Goal: Information Seeking & Learning: Check status

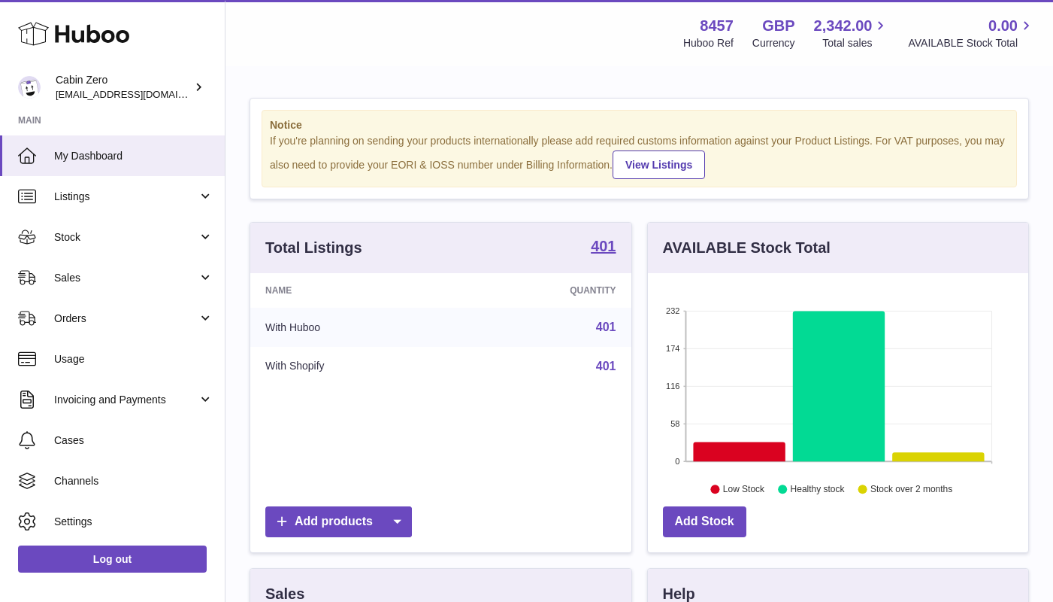
scroll to position [751657, 751510]
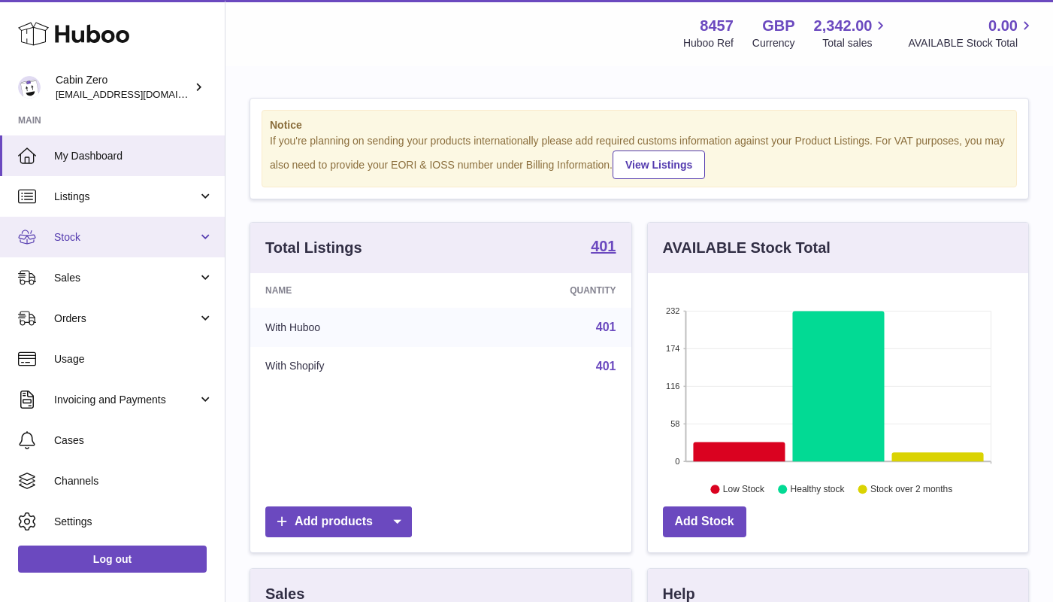
click at [179, 226] on link "Stock" at bounding box center [112, 237] width 225 height 41
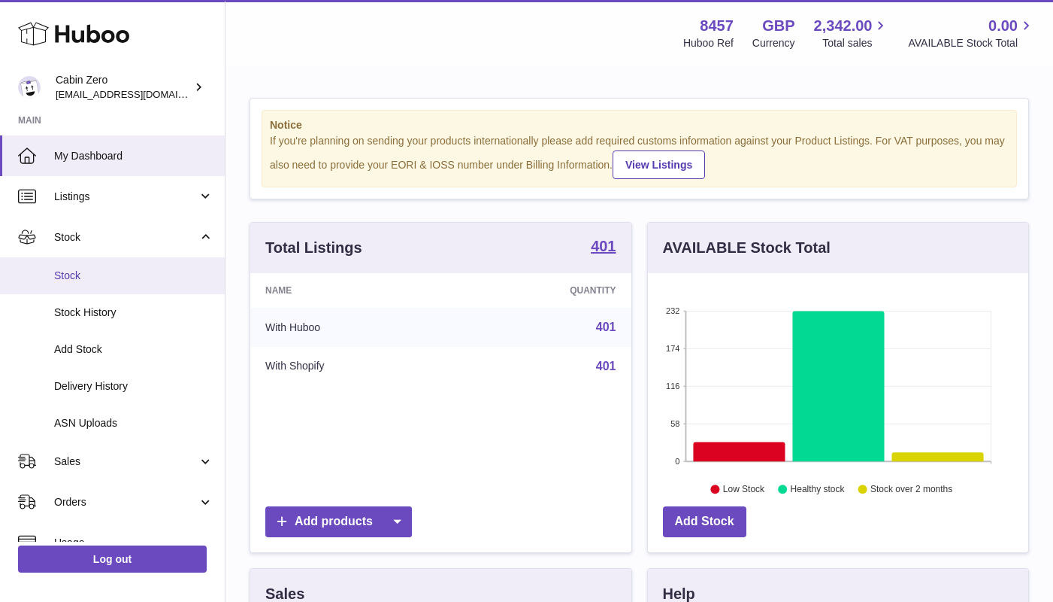
click at [164, 273] on span "Stock" at bounding box center [133, 275] width 159 height 14
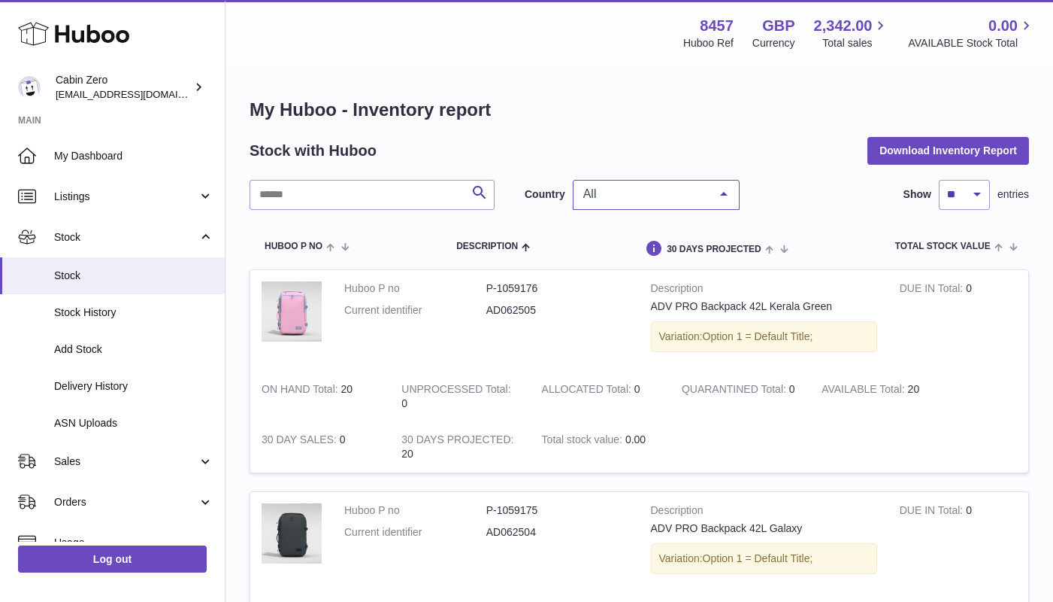
click at [720, 191] on div at bounding box center [724, 194] width 30 height 29
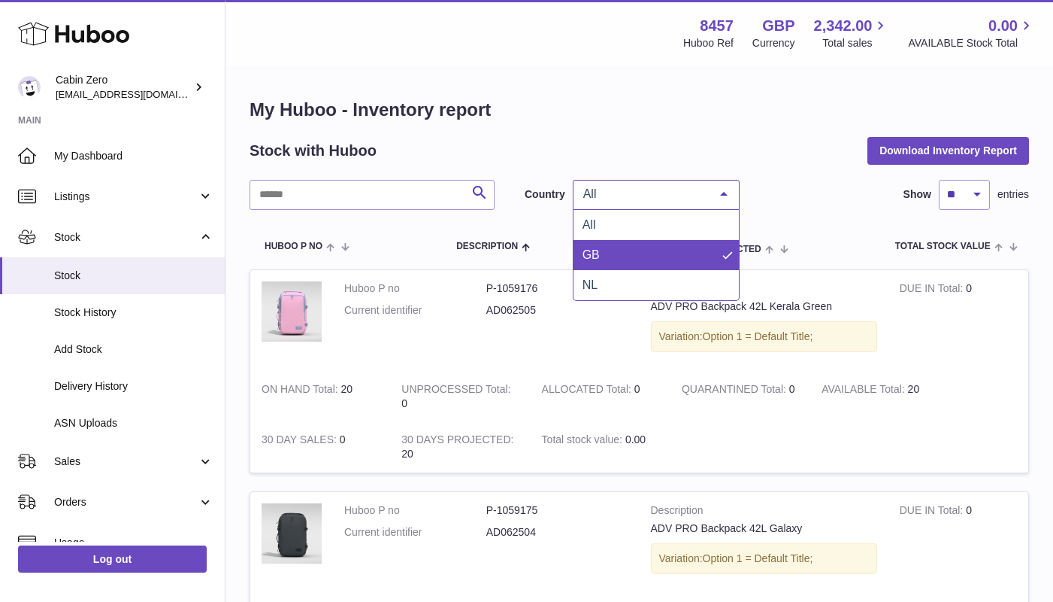
click at [683, 256] on span "GB" at bounding box center [656, 255] width 165 height 30
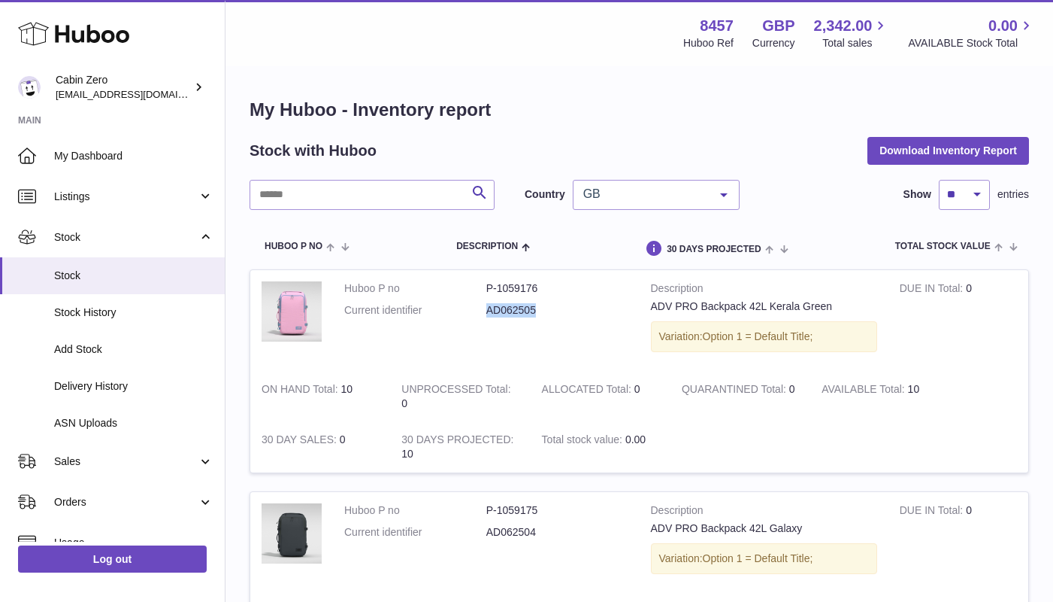
drag, startPoint x: 486, startPoint y: 309, endPoint x: 552, endPoint y: 309, distance: 65.4
click at [552, 309] on dd "AD062505" at bounding box center [557, 310] width 142 height 14
select select "**"
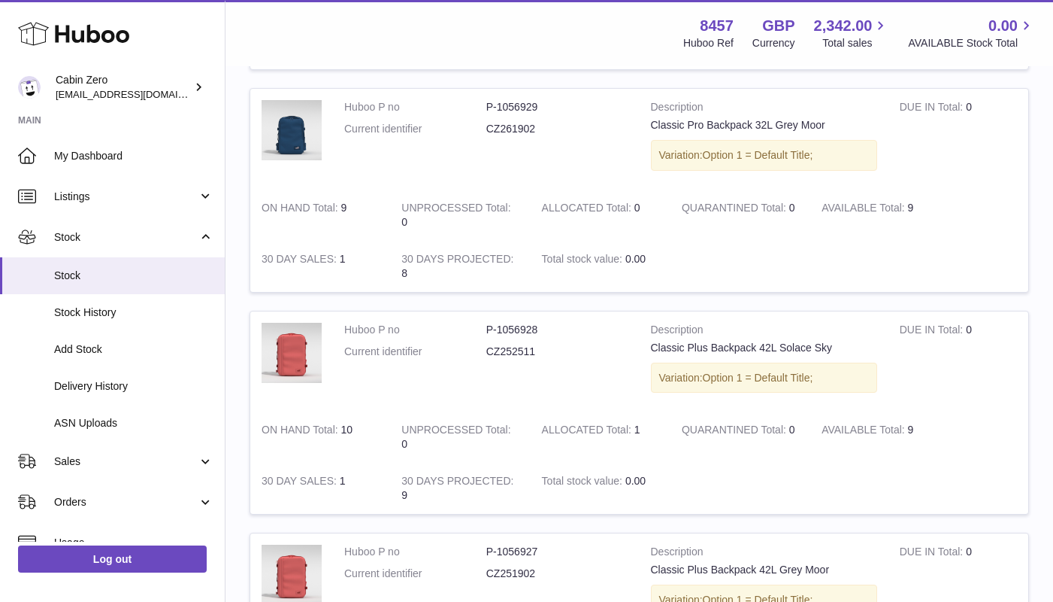
scroll to position [3534, 0]
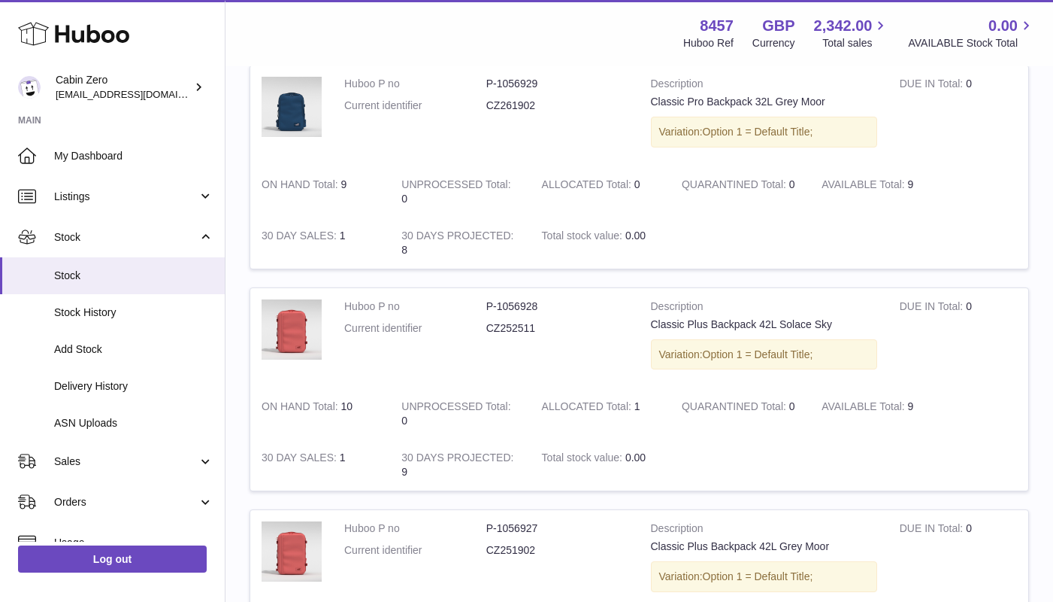
click at [807, 217] on td at bounding box center [850, 242] width 358 height 51
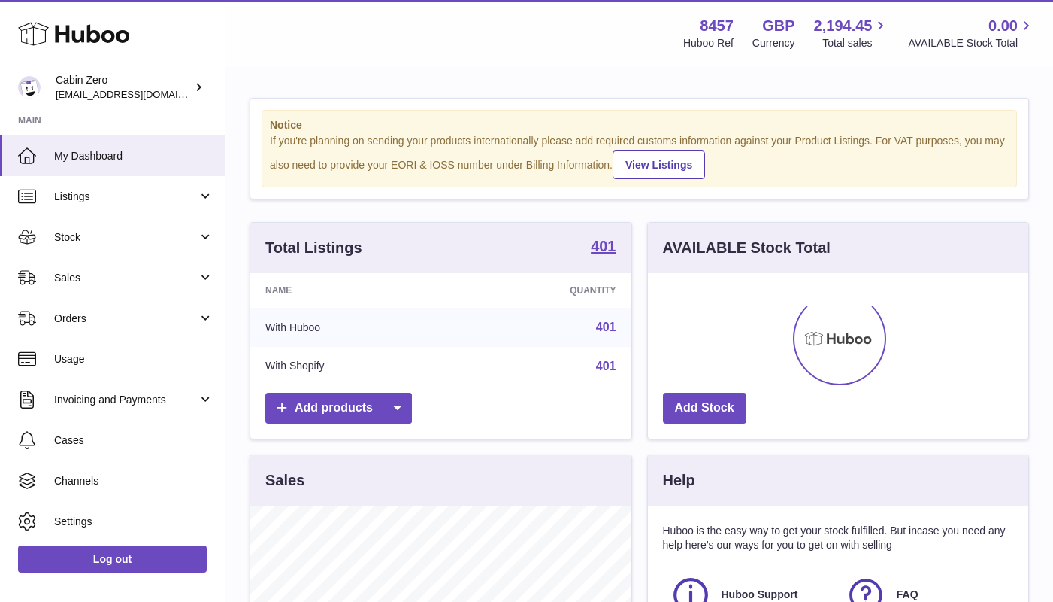
scroll to position [235, 380]
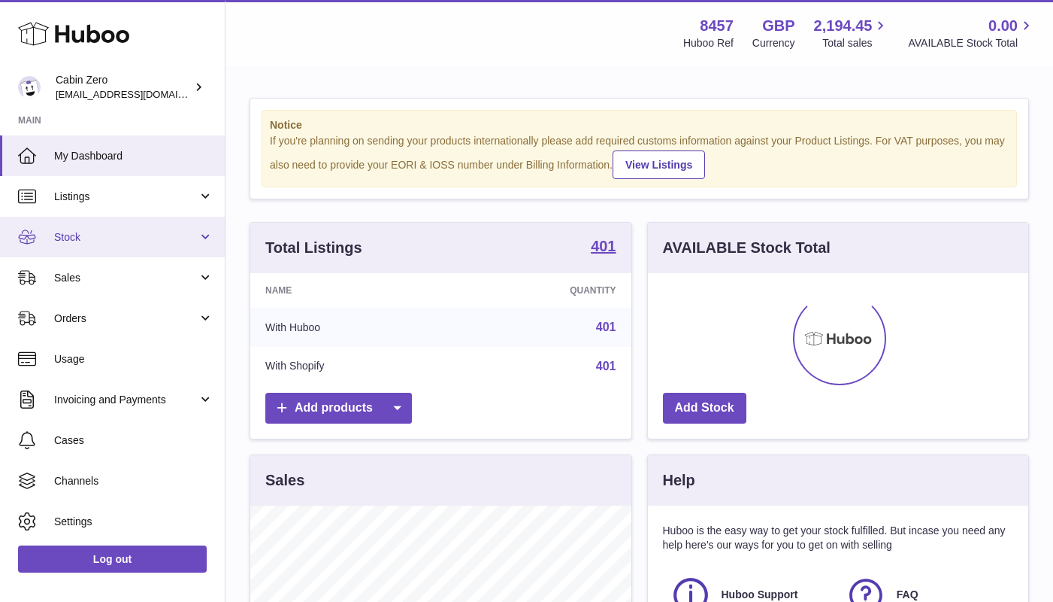
click at [177, 246] on link "Stock" at bounding box center [112, 237] width 225 height 41
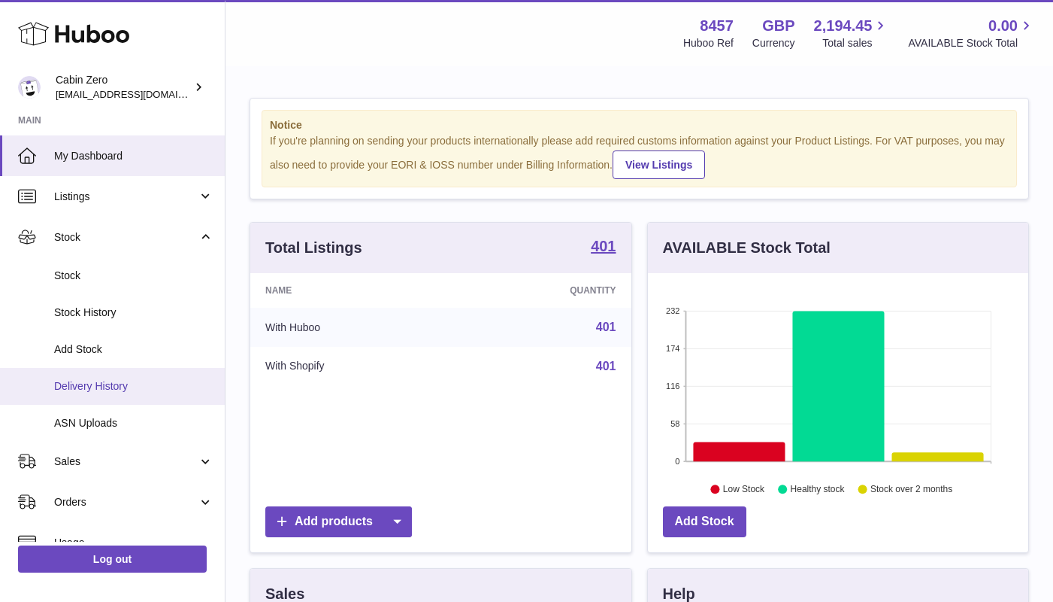
click at [133, 379] on span "Delivery History" at bounding box center [133, 386] width 159 height 14
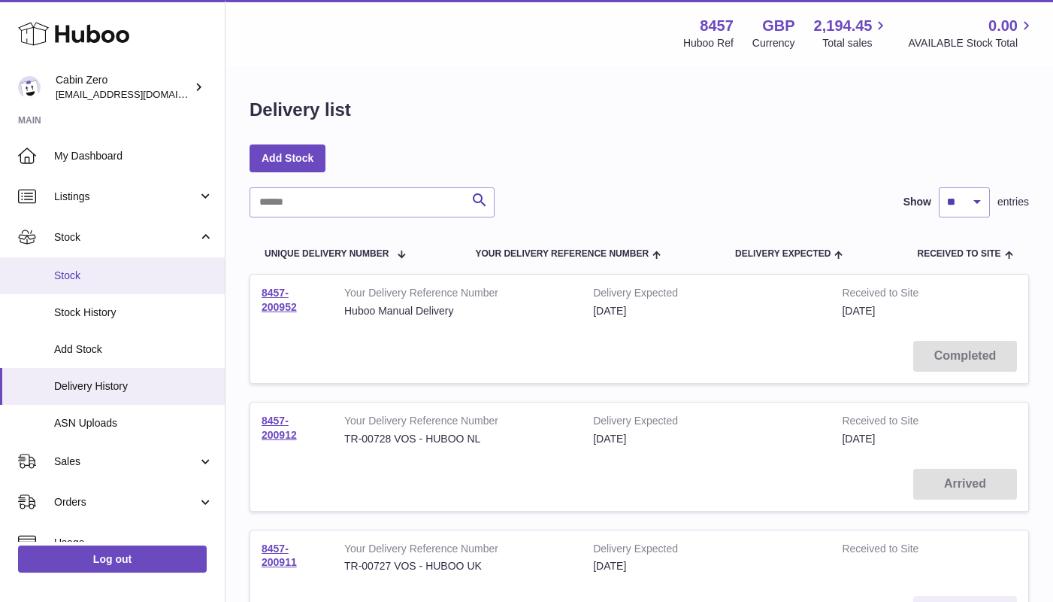
click at [126, 275] on span "Stock" at bounding box center [133, 275] width 159 height 14
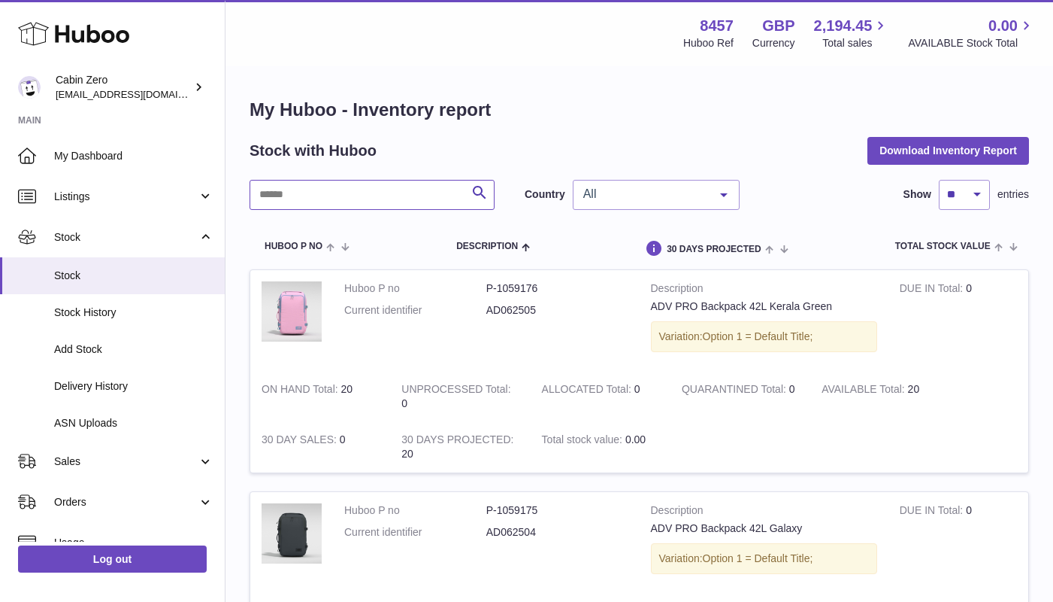
click at [325, 196] on input "text" at bounding box center [372, 195] width 245 height 30
paste input "********"
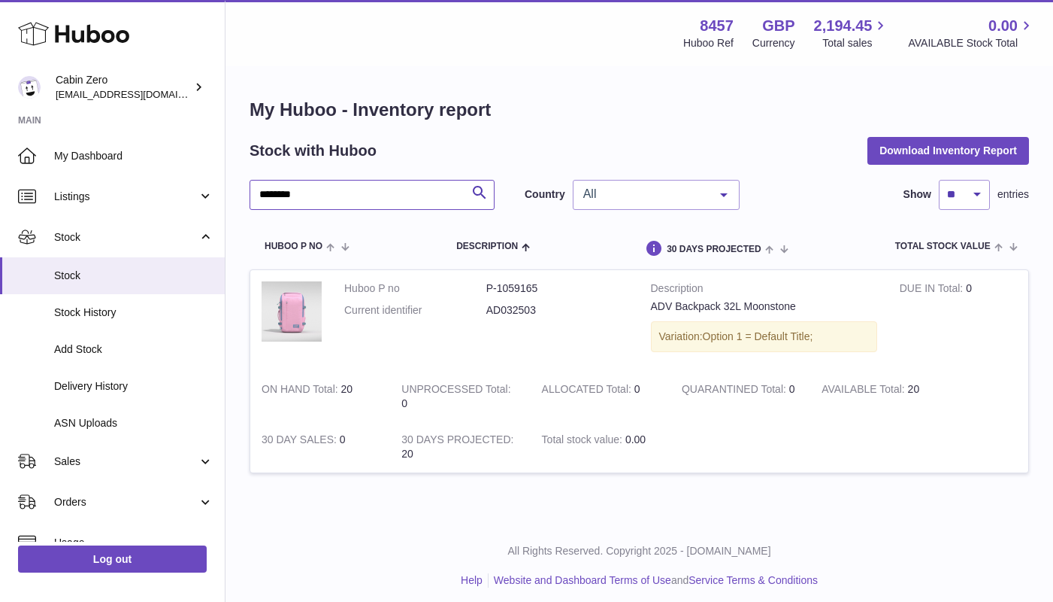
type input "********"
click at [732, 196] on div at bounding box center [724, 194] width 30 height 29
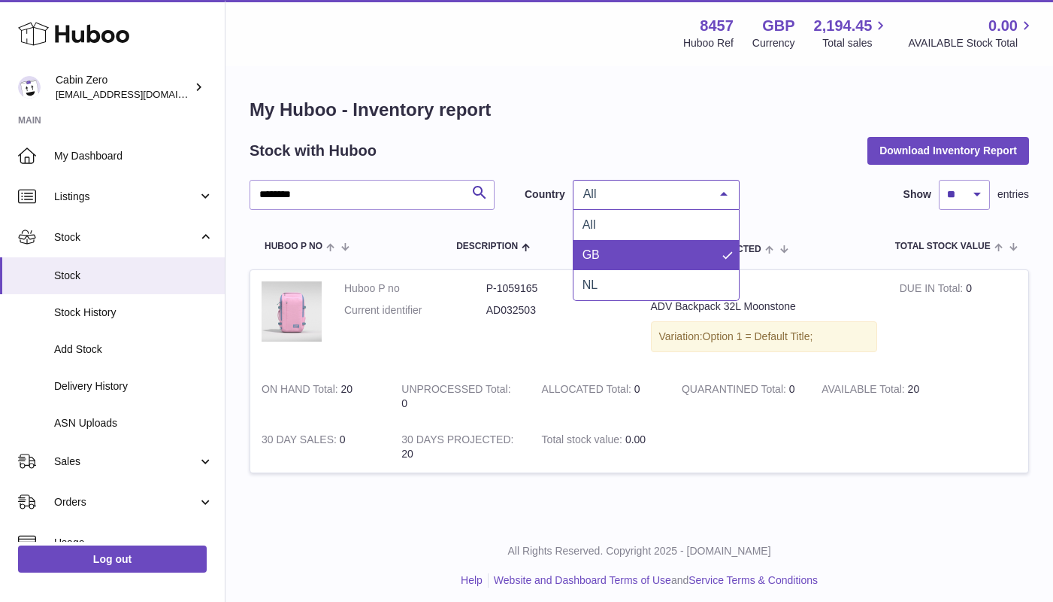
click at [686, 247] on span "GB" at bounding box center [656, 255] width 165 height 30
